Goal: Task Accomplishment & Management: Manage account settings

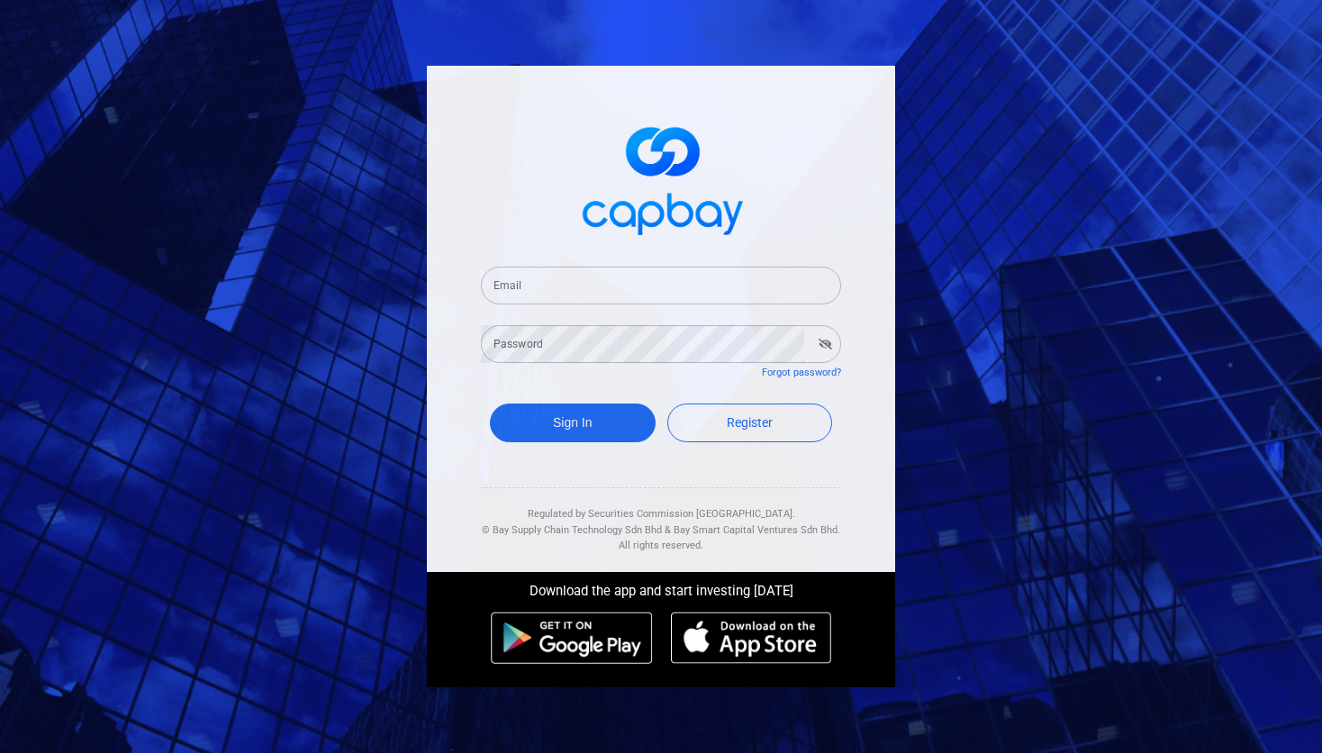
click at [571, 282] on input "Email" at bounding box center [661, 286] width 360 height 38
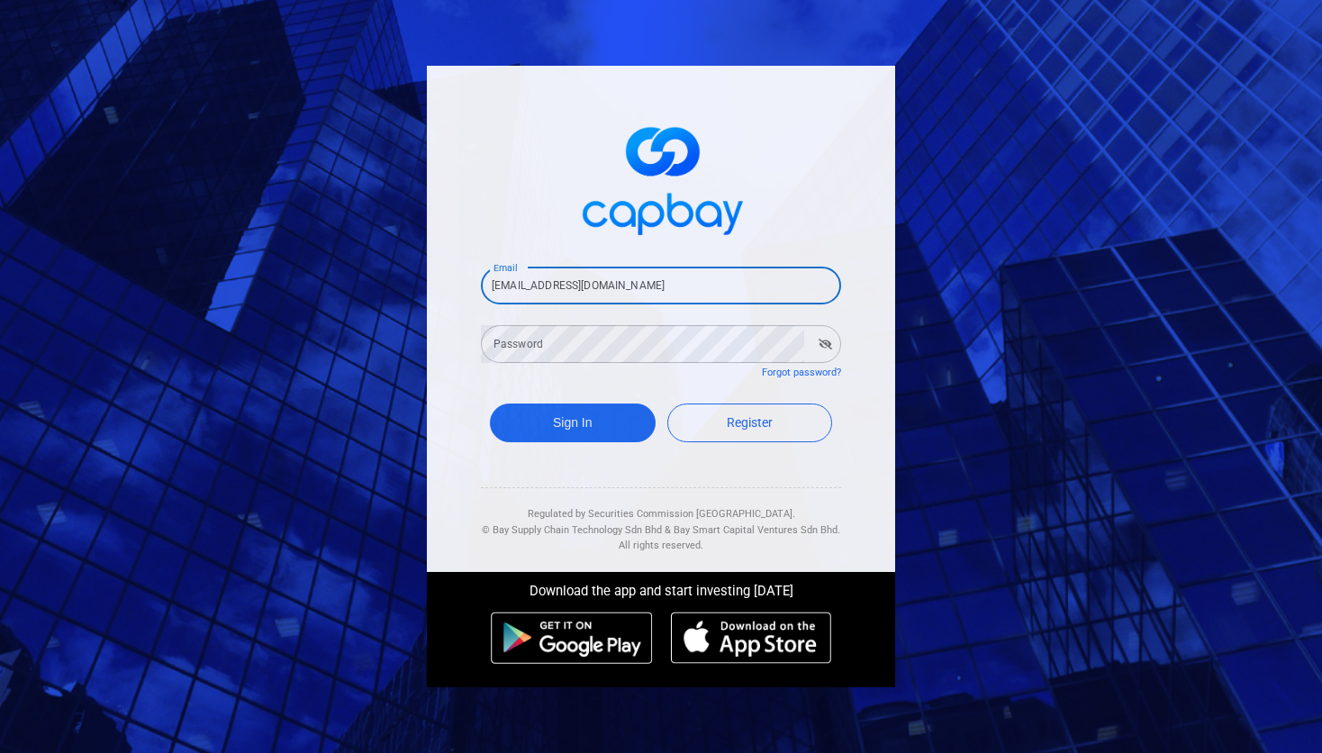
type input "ccchai@outlook.com"
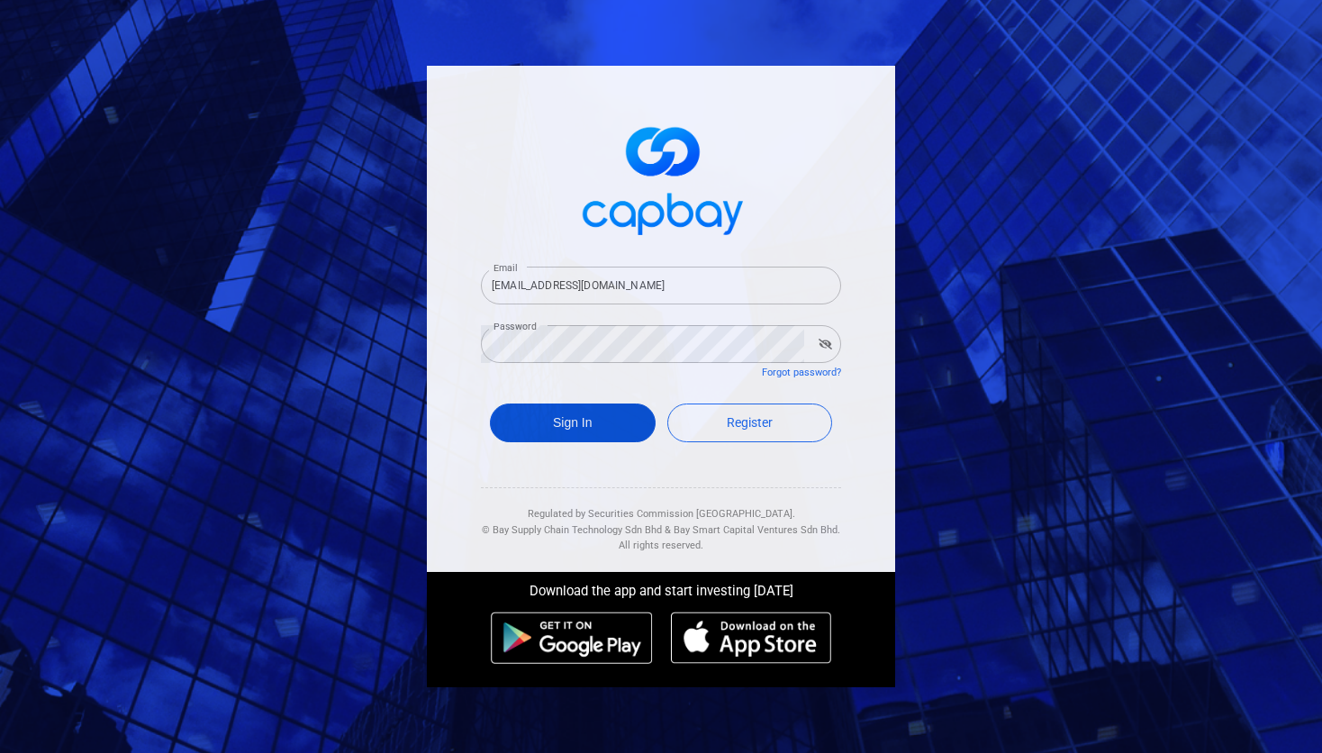
click at [598, 418] on button "Sign In" at bounding box center [573, 423] width 166 height 39
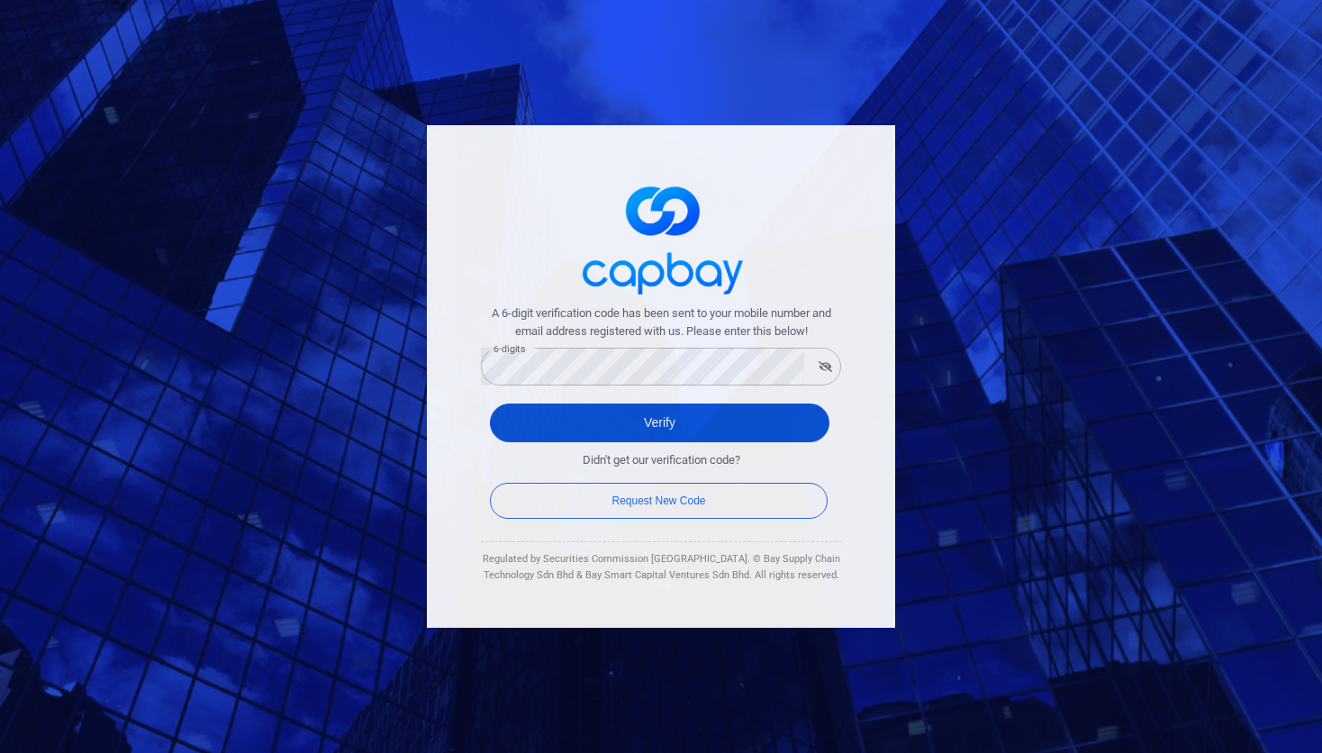
click at [657, 426] on button "Verify" at bounding box center [660, 423] width 340 height 39
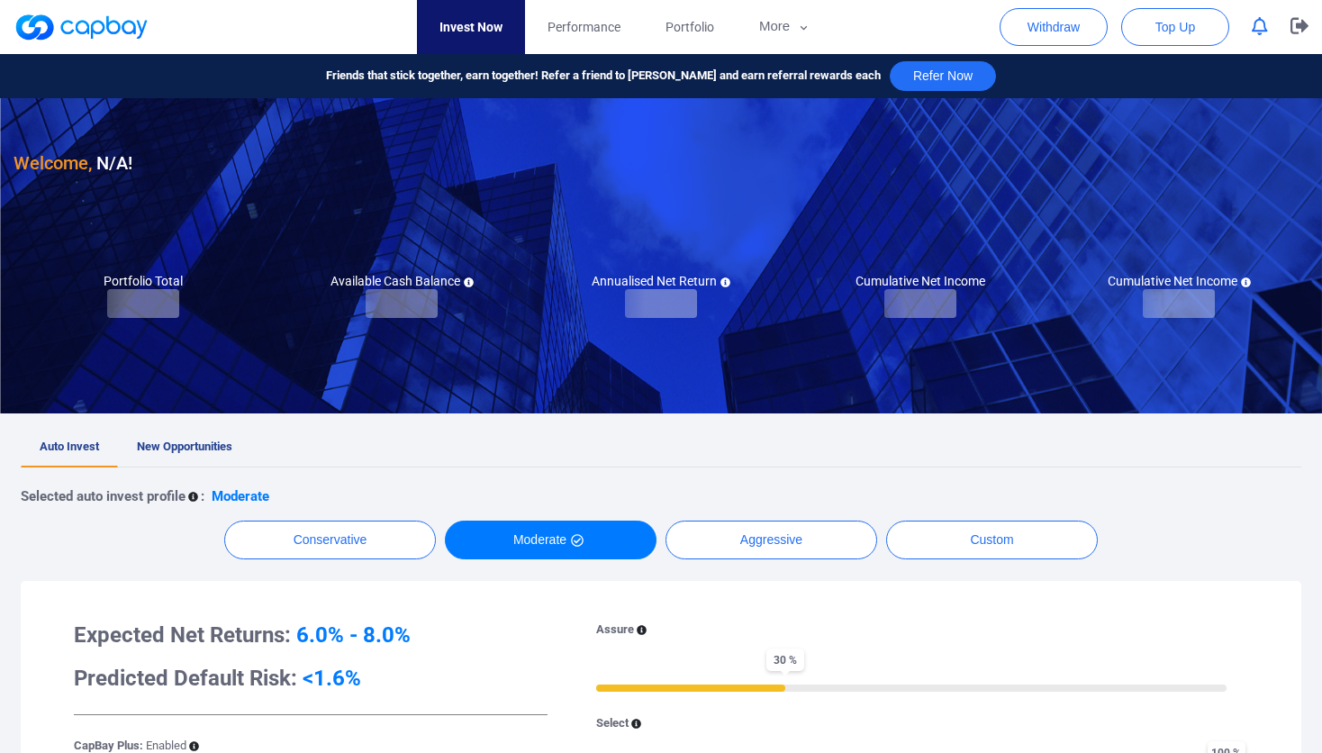
checkbox input "true"
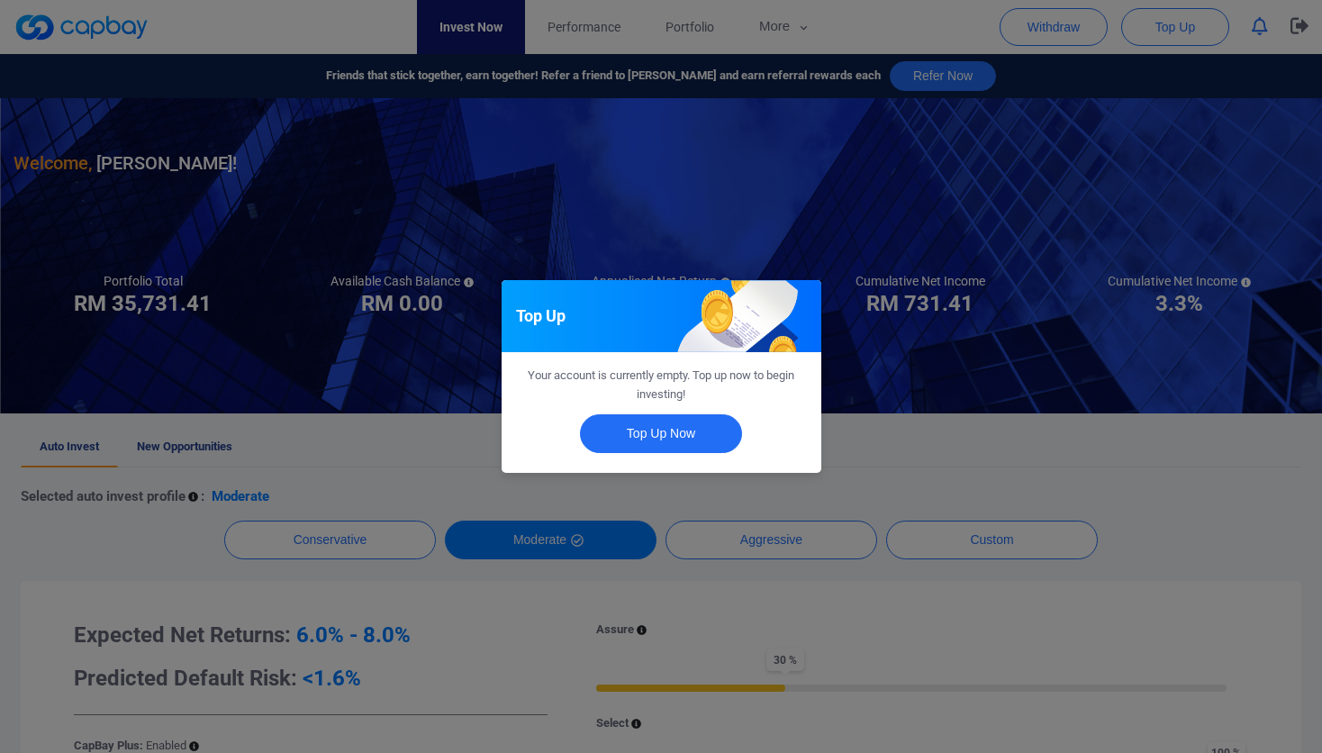
click at [816, 202] on div "Top Up Your account is currently empty. Top up now to begin investing! Top Up N…" at bounding box center [661, 376] width 1322 height 753
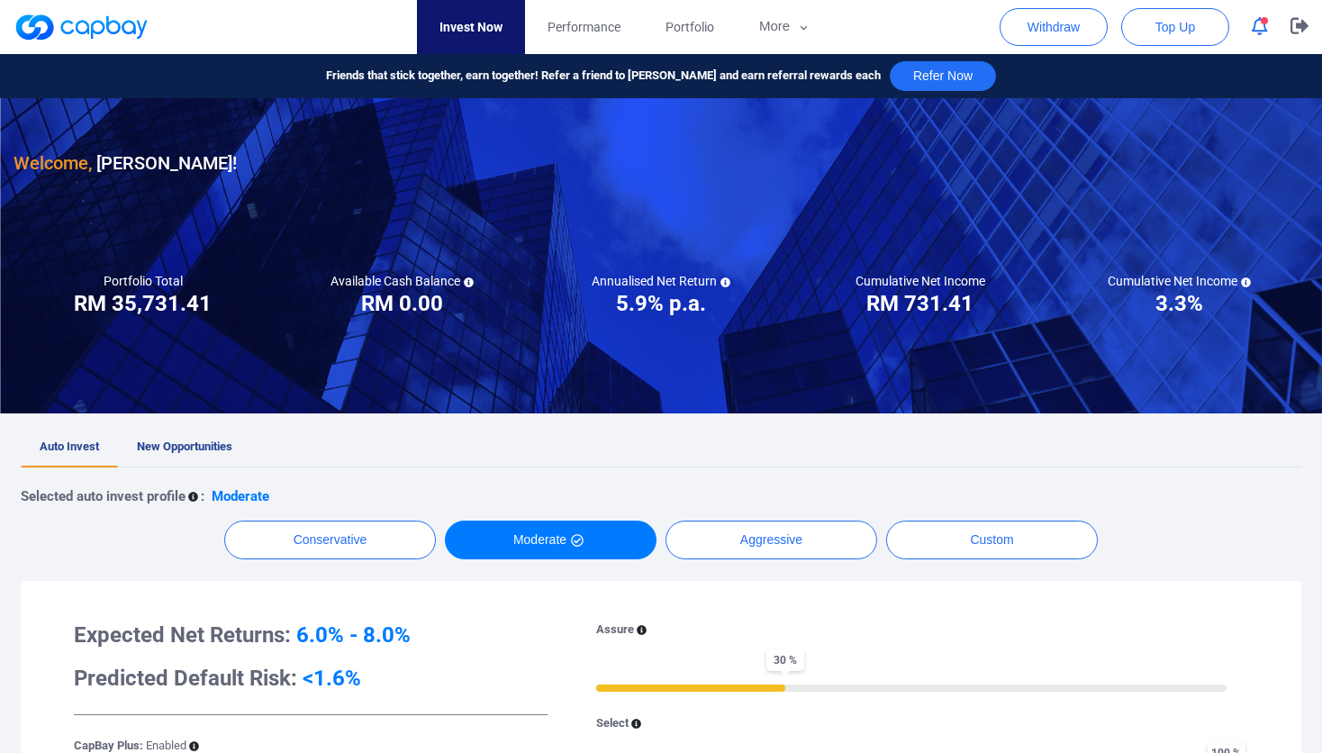
click at [1260, 30] on icon "button" at bounding box center [1260, 26] width 16 height 19
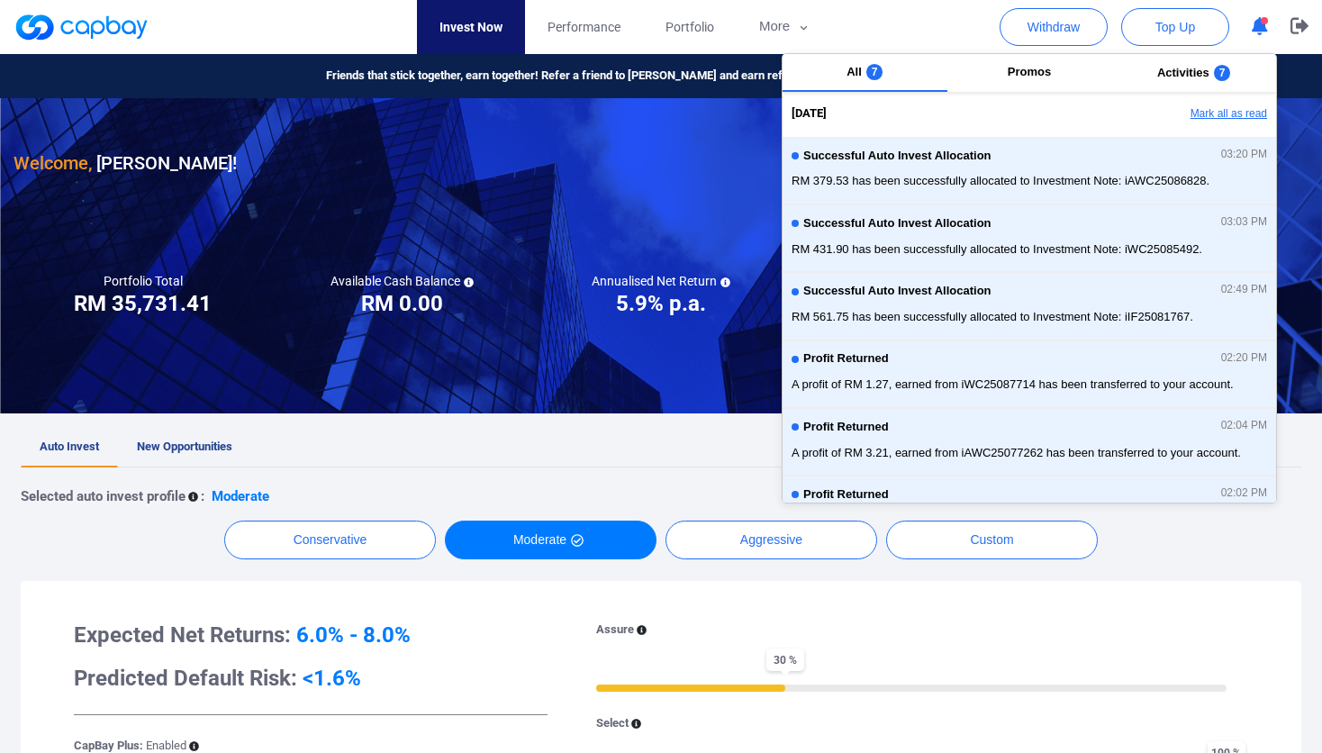
click at [1220, 108] on button "Mark all as read" at bounding box center [1180, 114] width 194 height 31
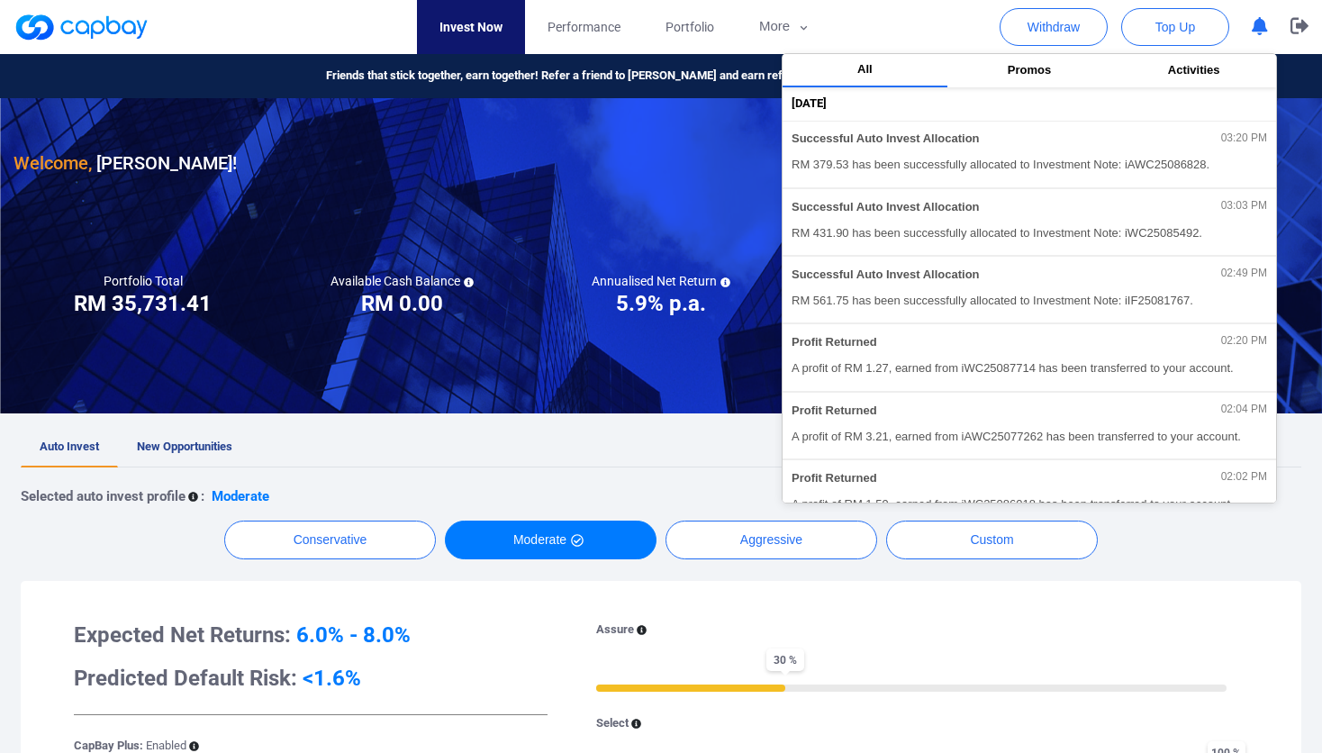
click at [457, 408] on div at bounding box center [661, 255] width 1322 height 315
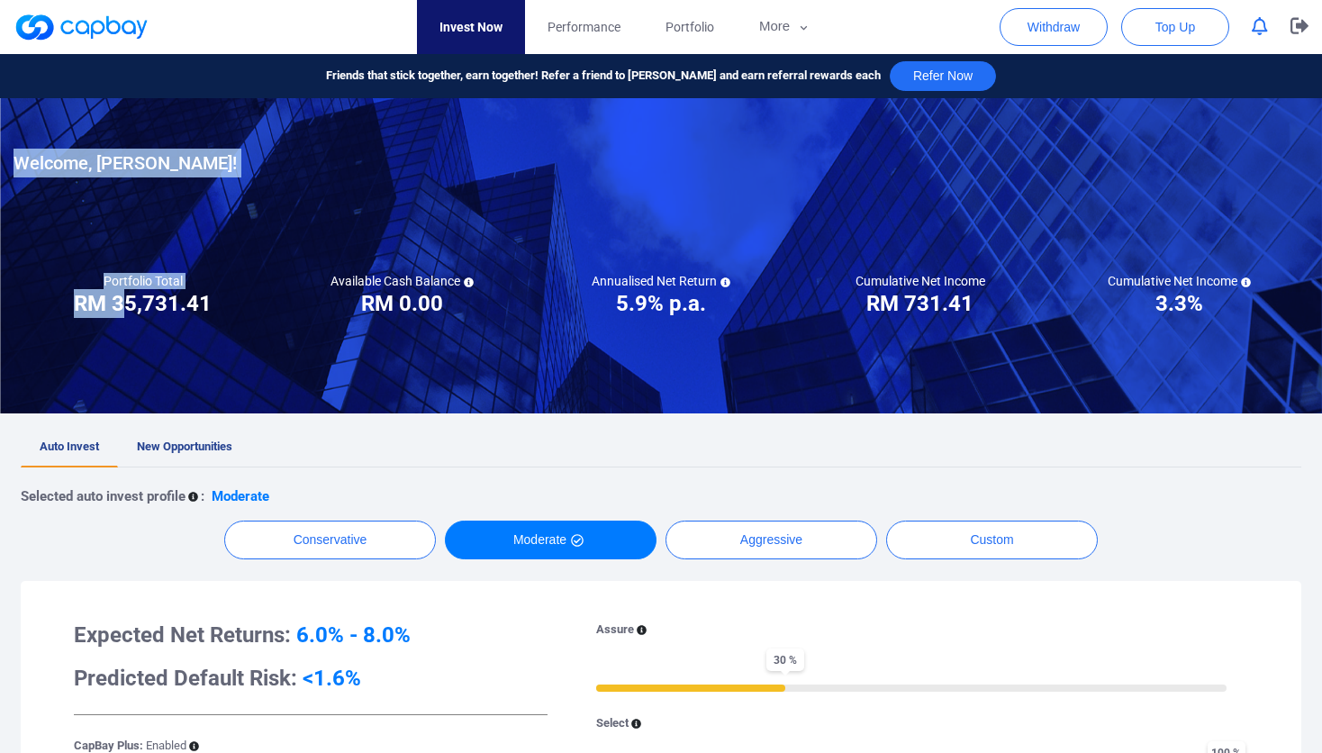
drag, startPoint x: 128, startPoint y: 303, endPoint x: 434, endPoint y: 320, distance: 306.7
click at [434, 320] on div "Invest Now Performance Portfolio More Transaction My Statements My Profile FAQs…" at bounding box center [661, 749] width 1322 height 1391
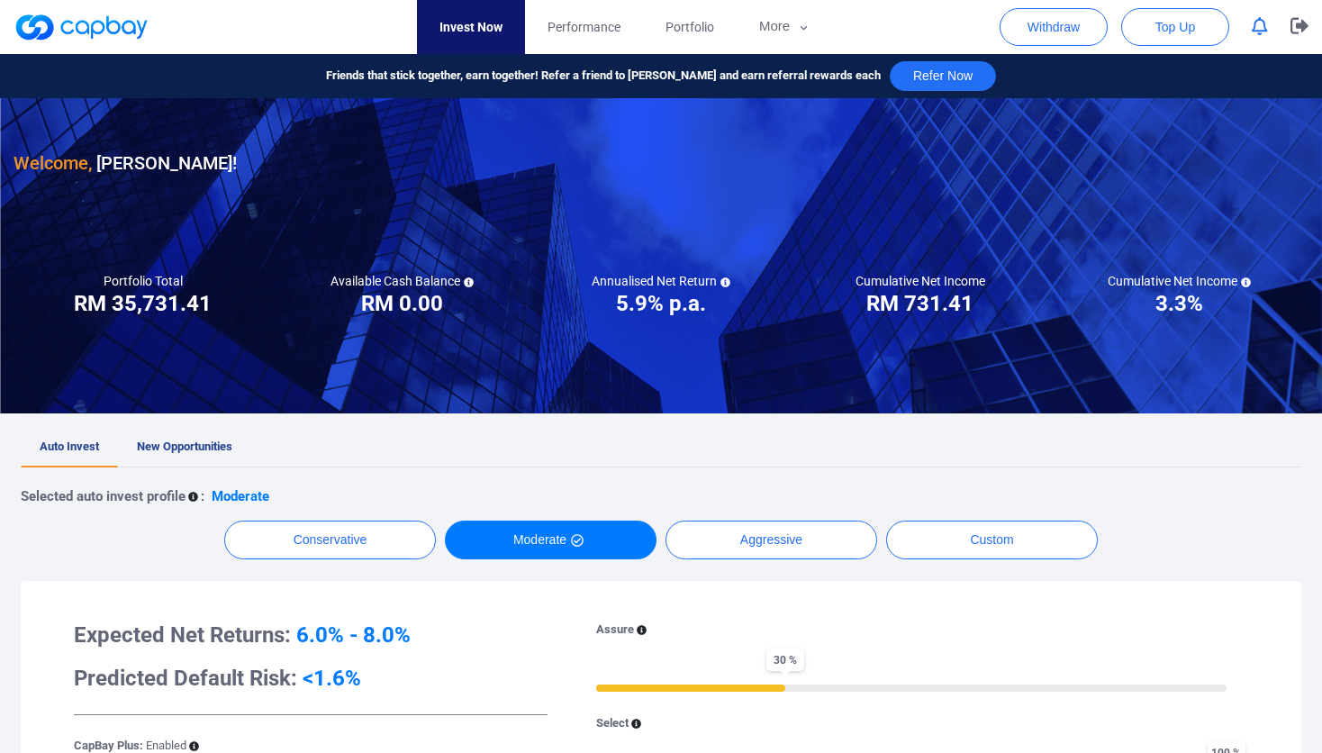
click at [384, 369] on div at bounding box center [661, 255] width 1322 height 315
